Goal: Navigation & Orientation: Go to known website

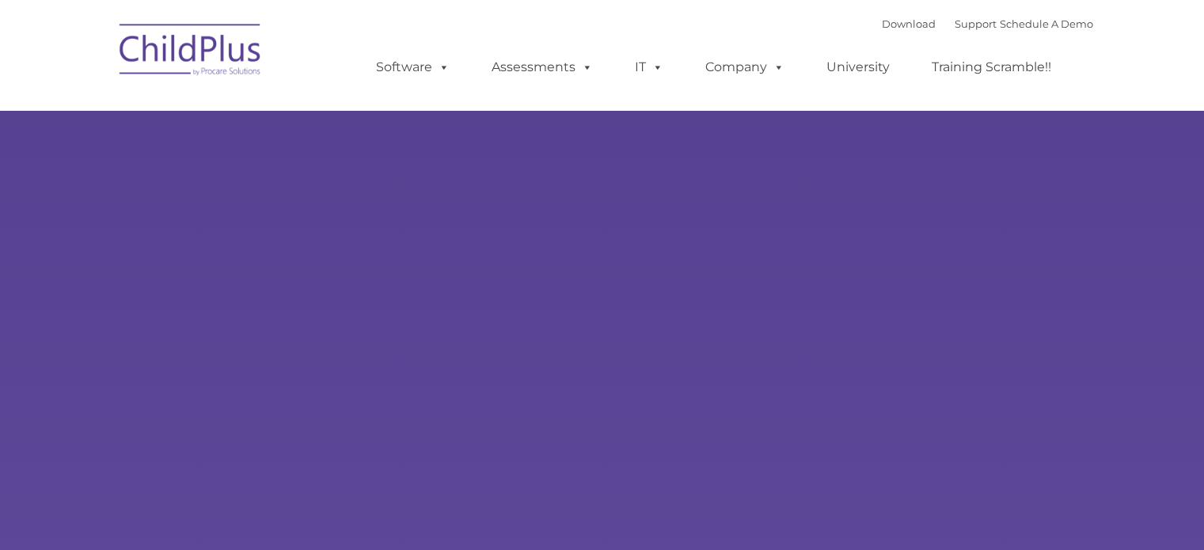
type input ""
select select "MEDIUM"
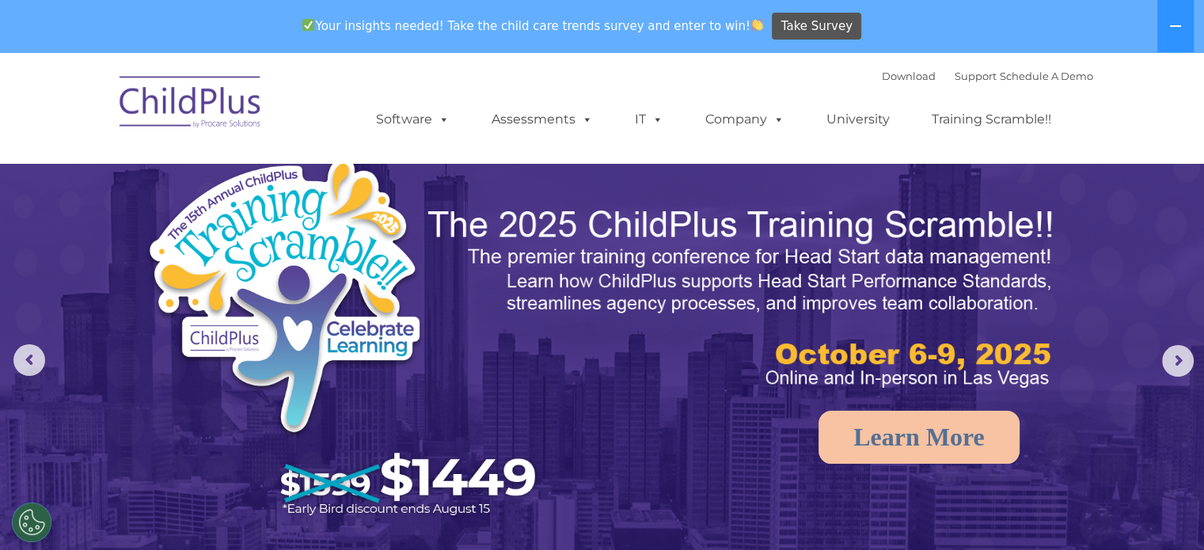
click at [218, 115] on img at bounding box center [191, 104] width 158 height 79
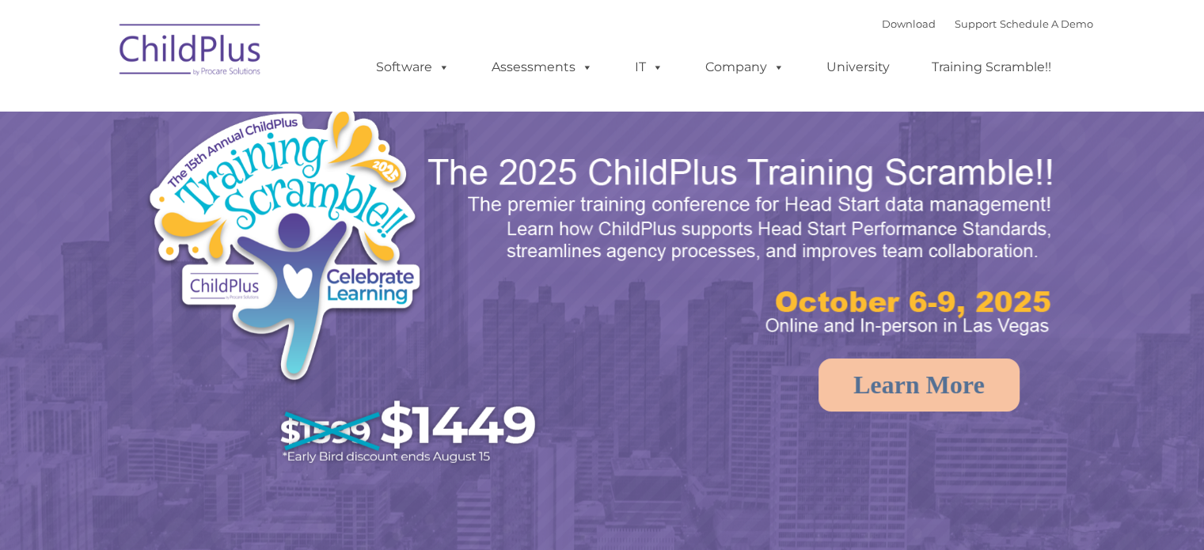
select select "MEDIUM"
